Goal: Find specific page/section: Find specific page/section

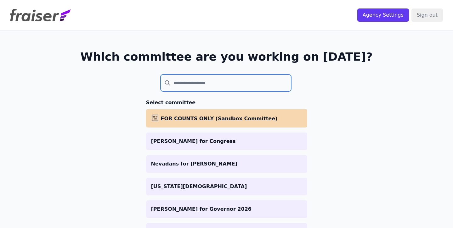
click at [165, 82] on input "search" at bounding box center [225, 83] width 131 height 17
type input "*"
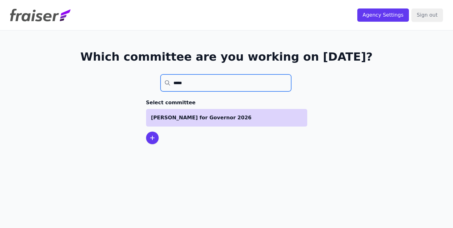
type input "*****"
click at [255, 117] on p "[PERSON_NAME] for Governor 2026" at bounding box center [226, 118] width 151 height 8
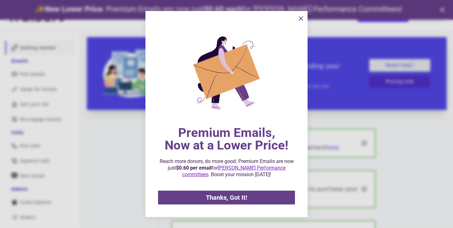
scroll to position [20, 0]
click at [300, 20] on icon "information" at bounding box center [301, 19] width 8 height 8
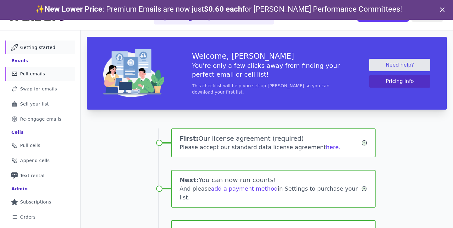
click at [40, 77] on link "Mail Icon Outline of a mail envelope Pull emails" at bounding box center [40, 74] width 70 height 14
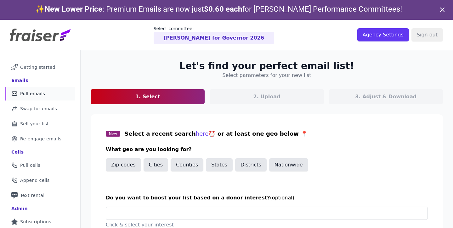
click at [441, 12] on icon at bounding box center [442, 10] width 8 height 8
